Goal: Check status: Check status

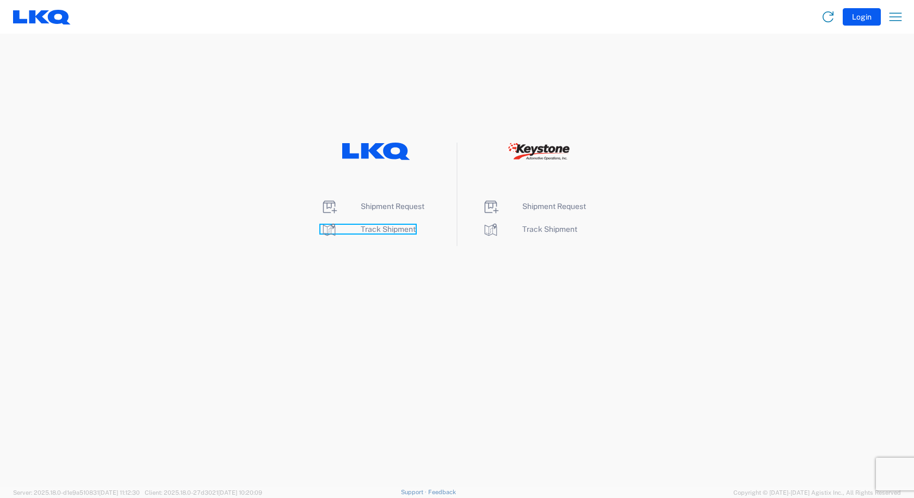
click at [375, 228] on span "Track Shipment" at bounding box center [388, 229] width 55 height 9
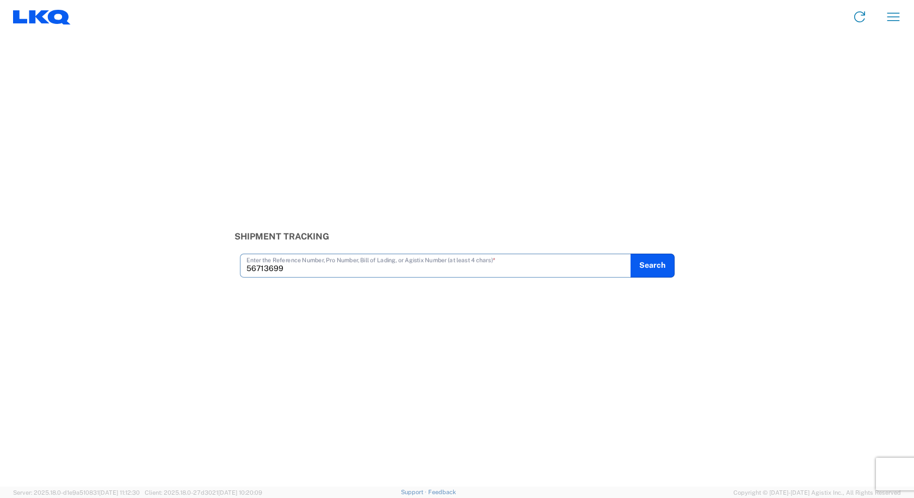
type input "56713699"
